Goal: Information Seeking & Learning: Stay updated

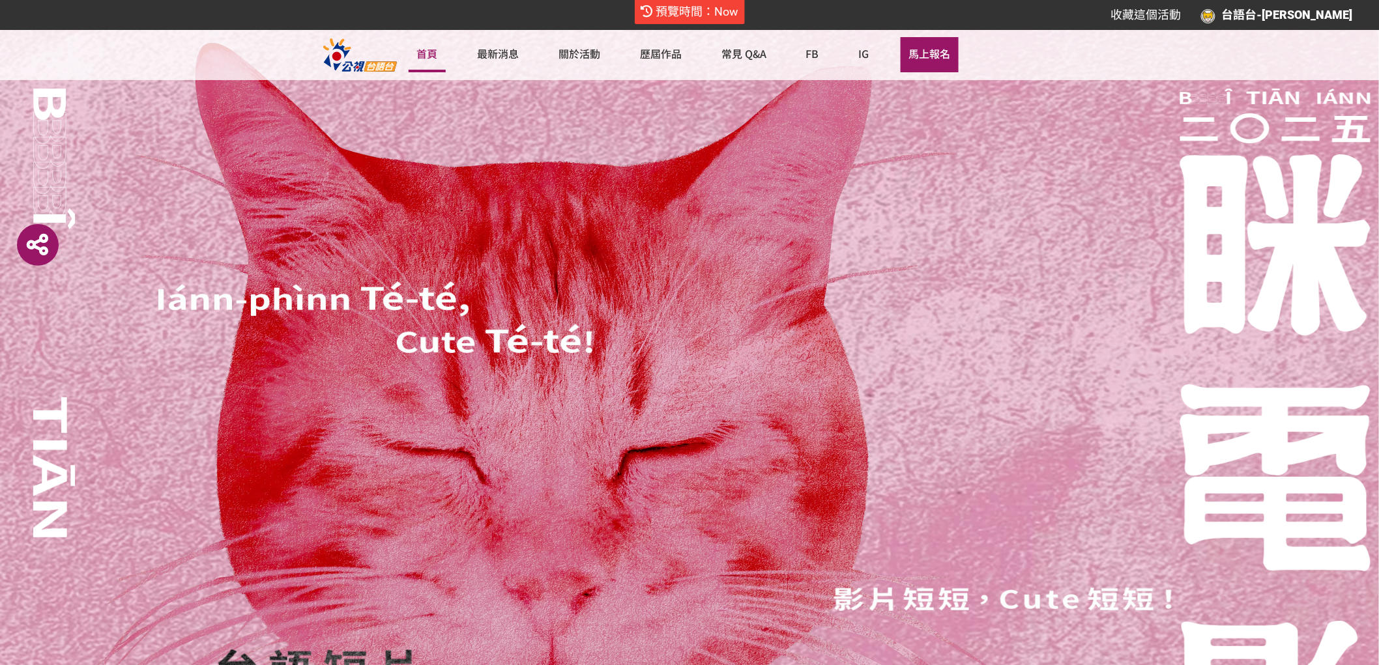
click at [437, 53] on link "首頁" at bounding box center [428, 54] width 38 height 35
click at [430, 49] on link "首頁" at bounding box center [428, 54] width 38 height 35
click at [487, 57] on link "最新消息" at bounding box center [498, 54] width 59 height 35
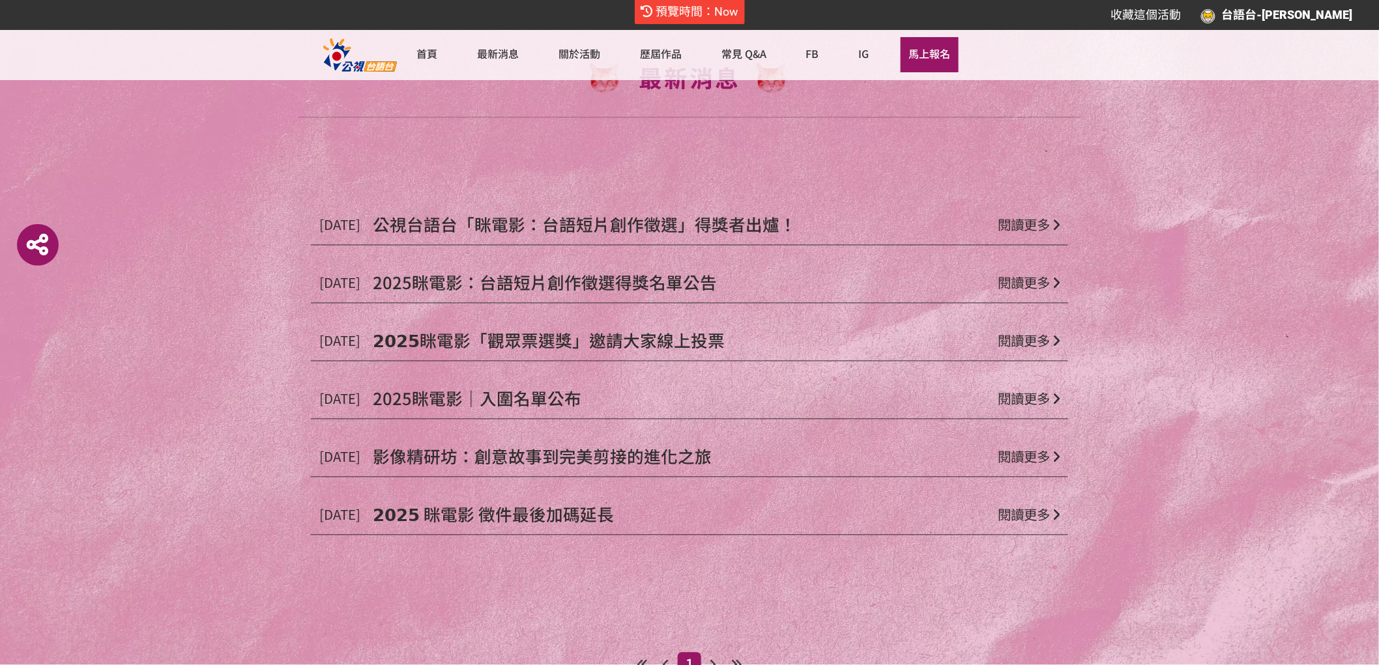
click at [667, 220] on span "公視台語台「眯電影：台語短片創作徵選」得獎者出爐！" at bounding box center [585, 224] width 424 height 24
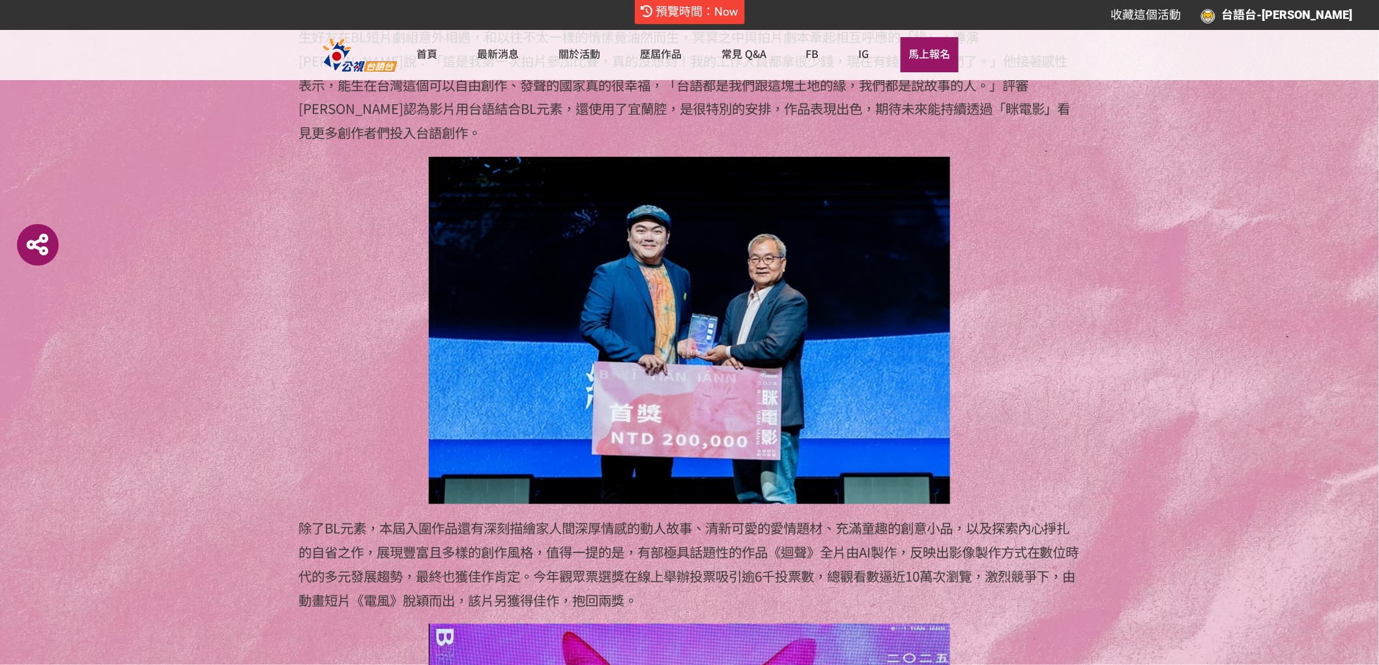
scroll to position [2461, 0]
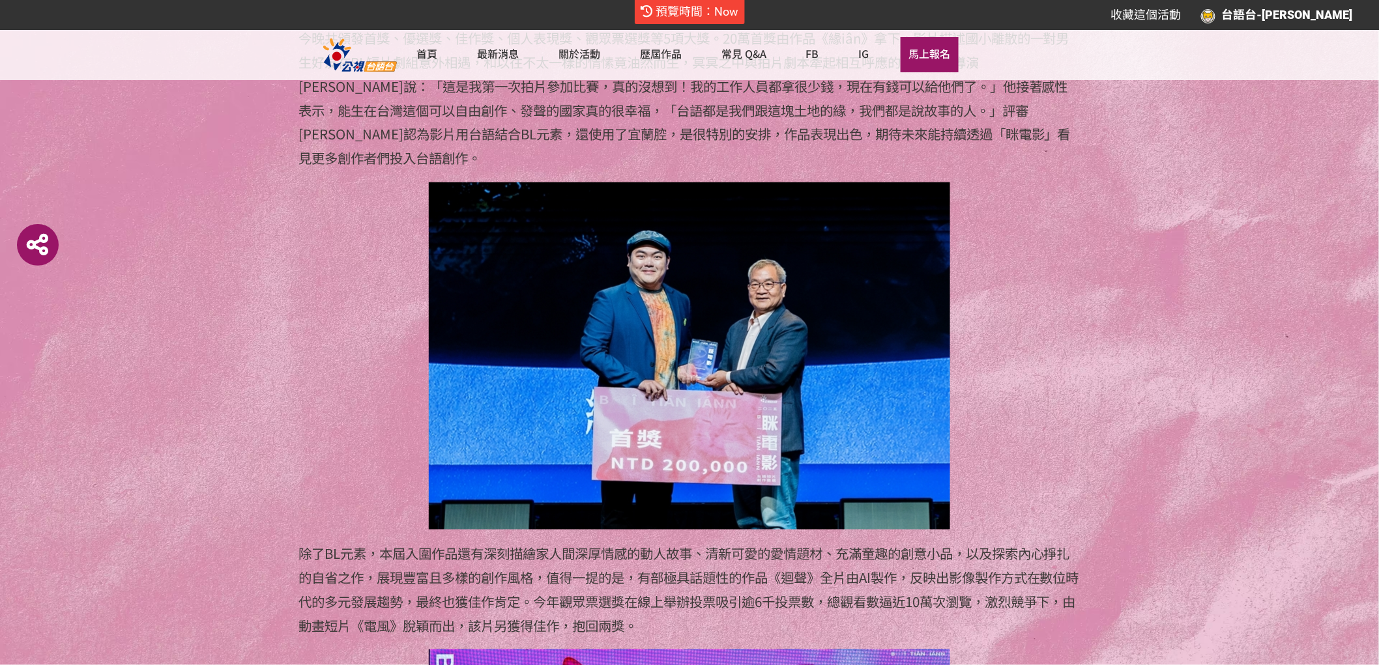
drag, startPoint x: 230, startPoint y: 331, endPoint x: 426, endPoint y: 326, distance: 196.2
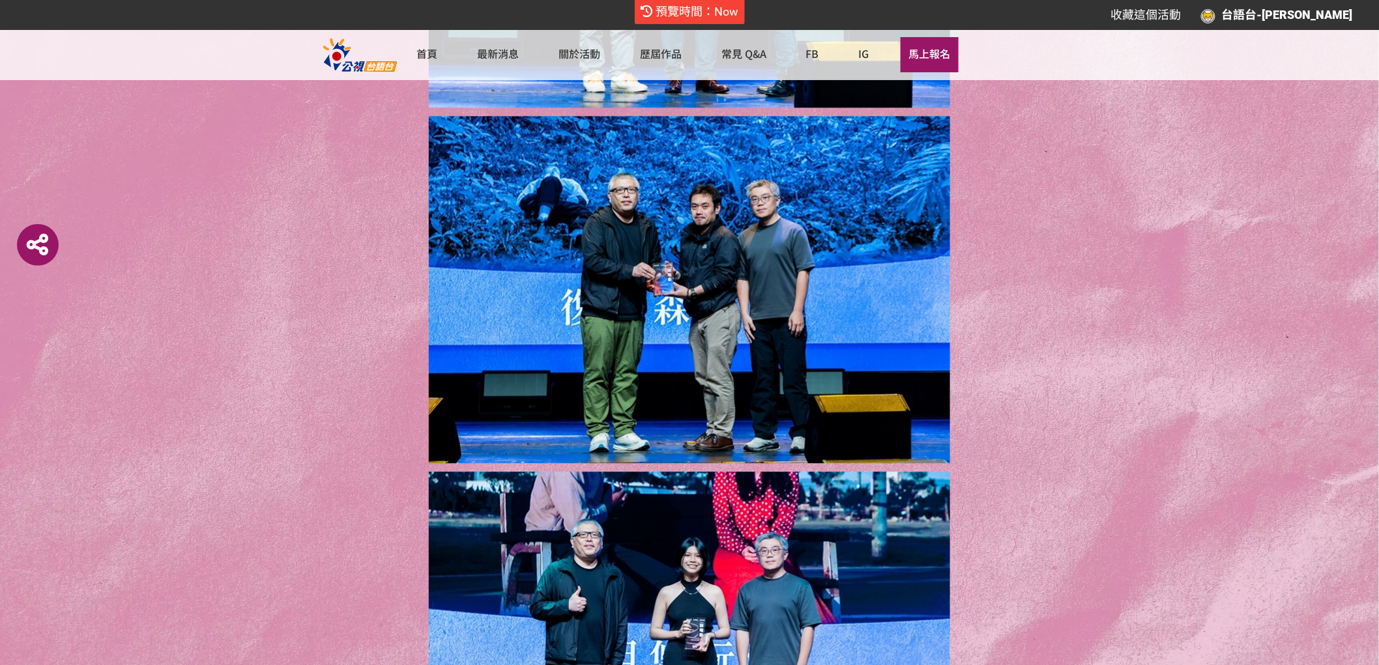
scroll to position [5087, 0]
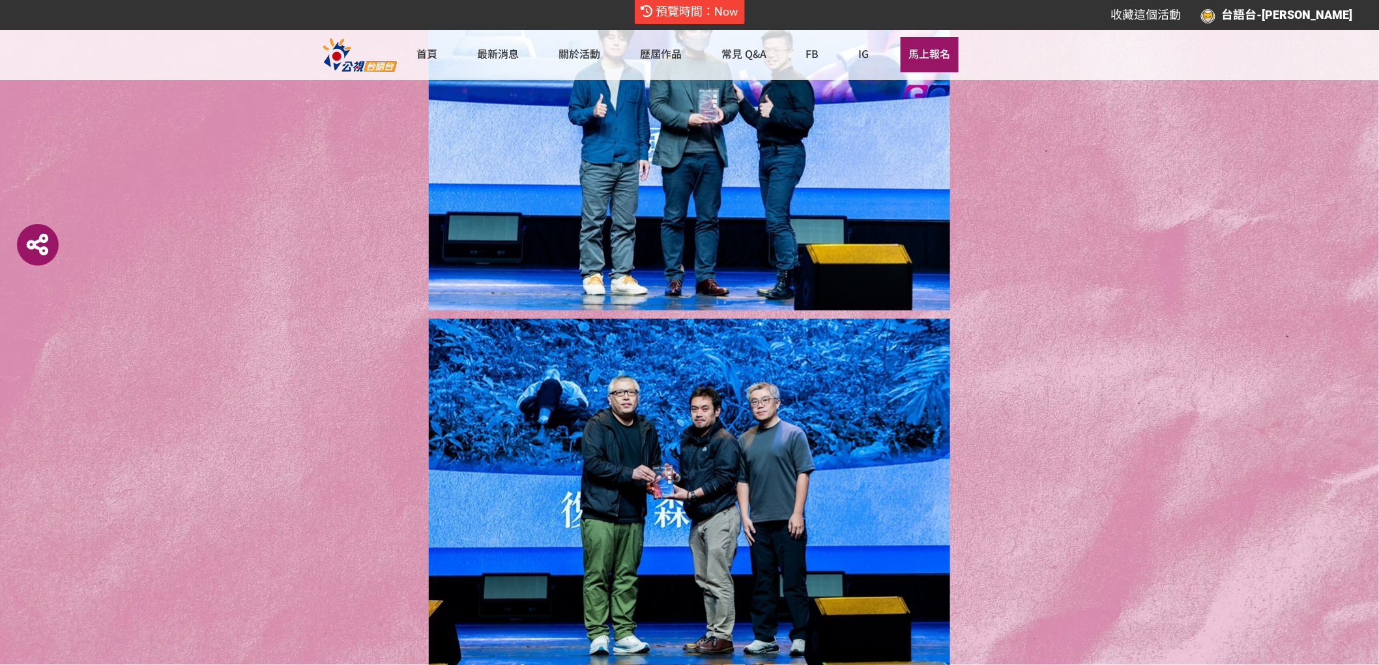
drag, startPoint x: 335, startPoint y: 417, endPoint x: 348, endPoint y: 419, distance: 13.2
click at [335, 417] on p at bounding box center [689, 492] width 782 height 347
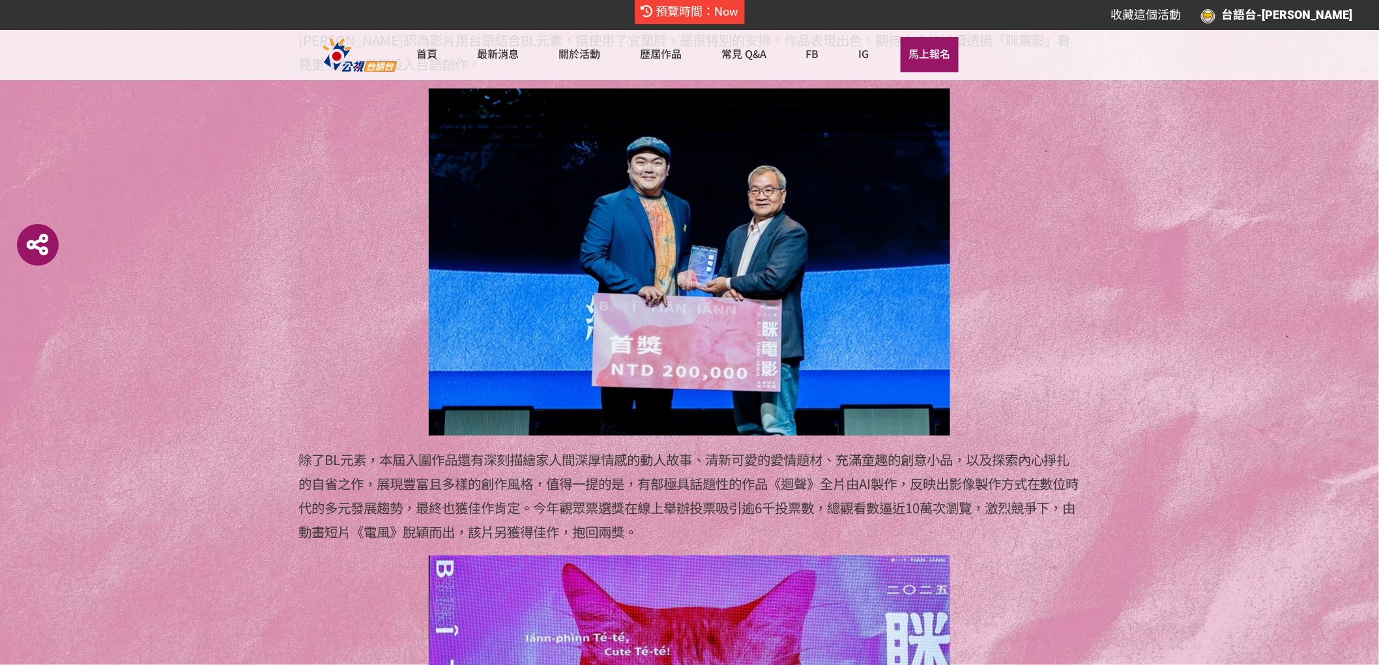
scroll to position [2553, 0]
